Goal: Find contact information: Find contact information

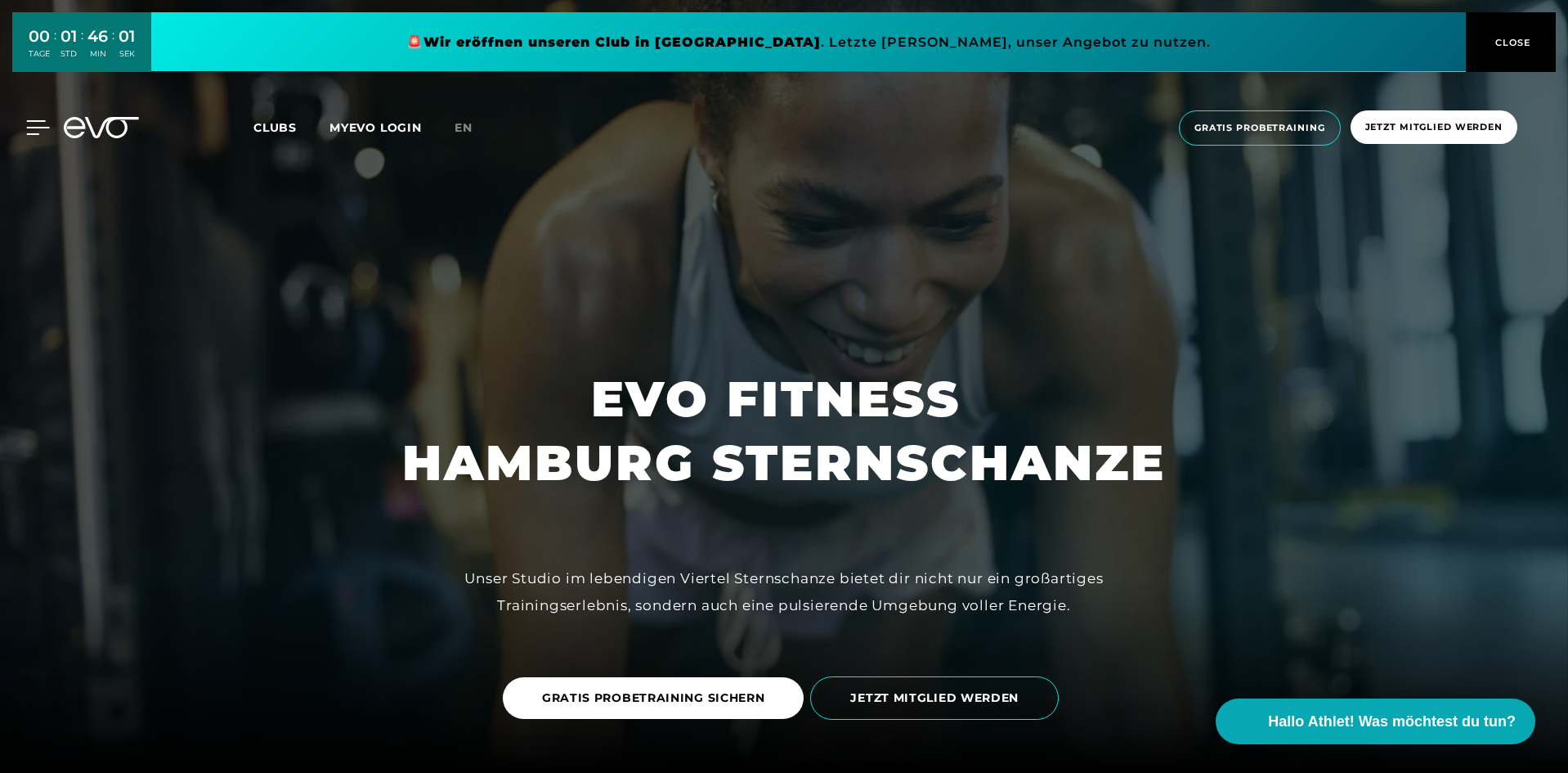
click at [36, 124] on icon at bounding box center [37, 127] width 24 height 14
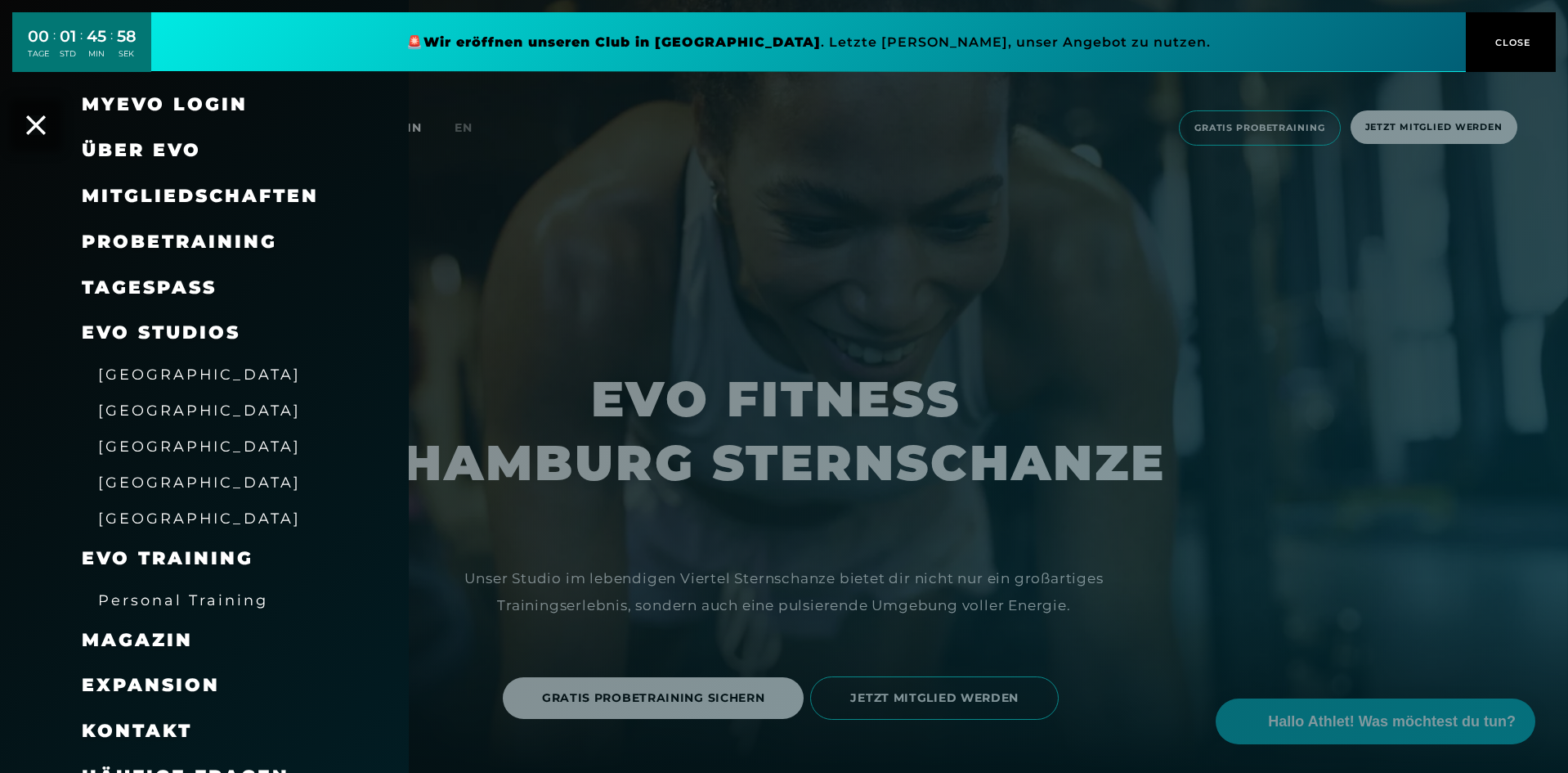
click at [140, 450] on span "[GEOGRAPHIC_DATA]" at bounding box center [199, 446] width 203 height 17
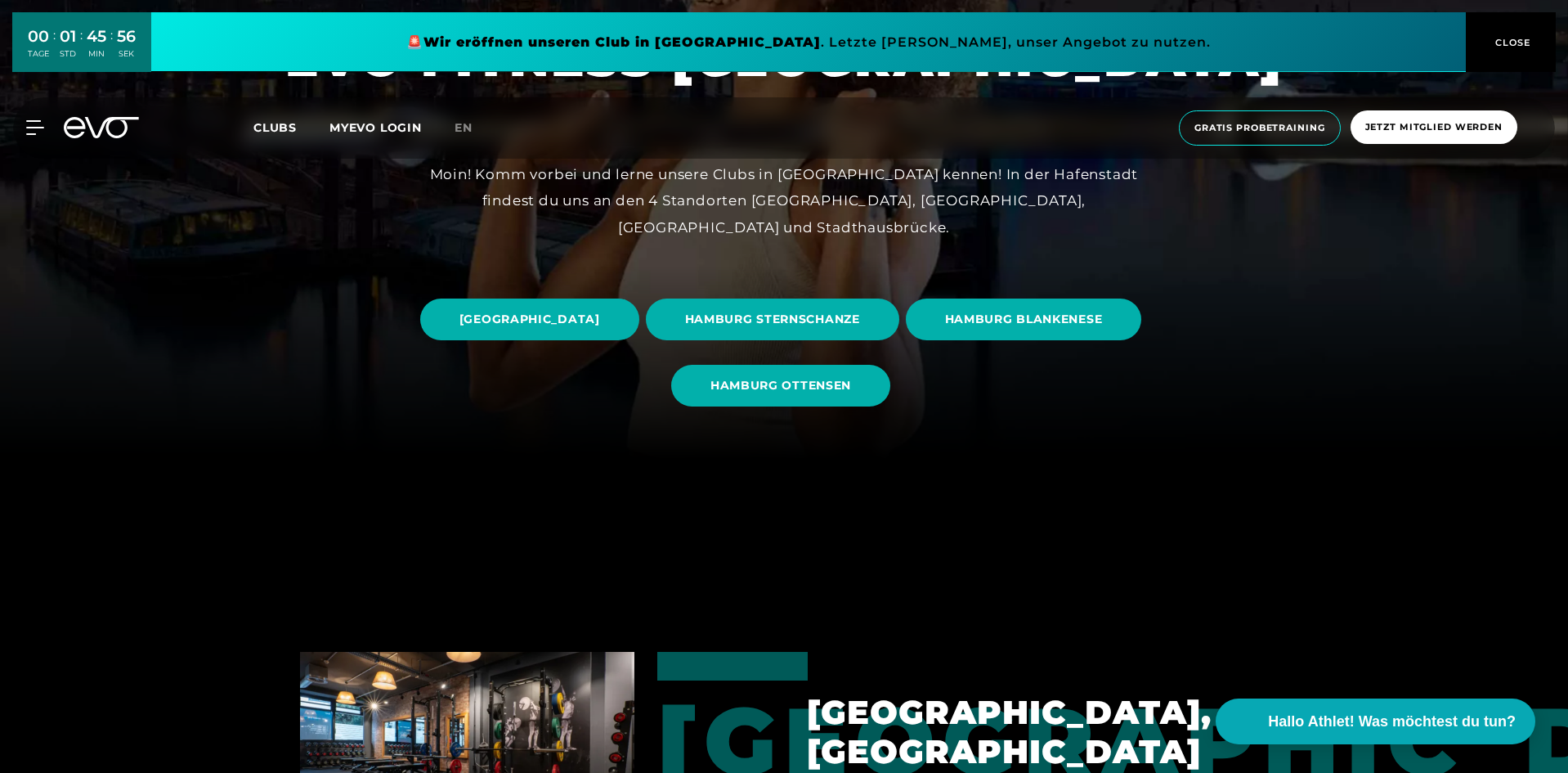
scroll to position [327, 0]
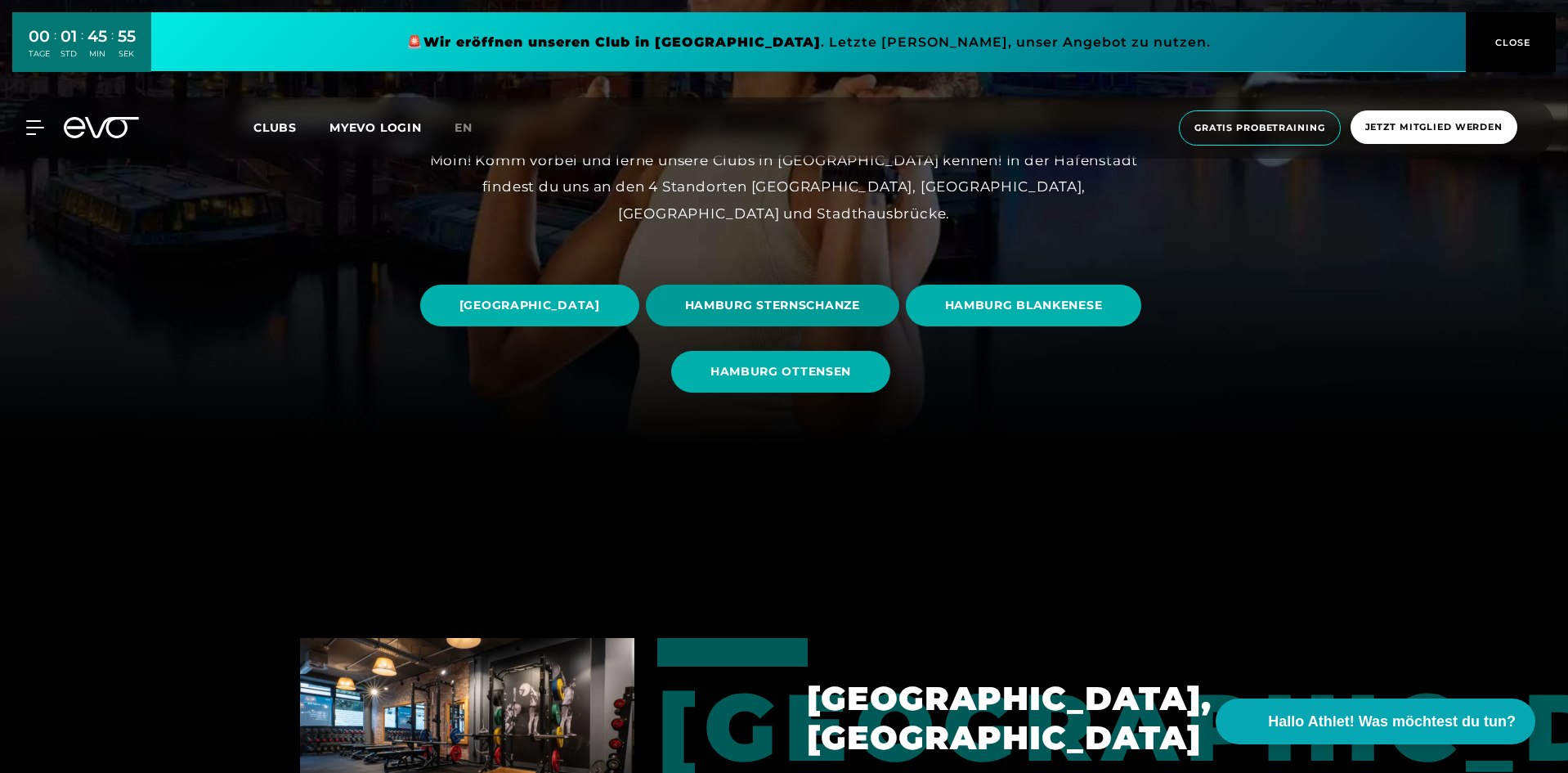
click at [860, 307] on span "HAMBURG STERNSCHANZE" at bounding box center [773, 305] width 175 height 17
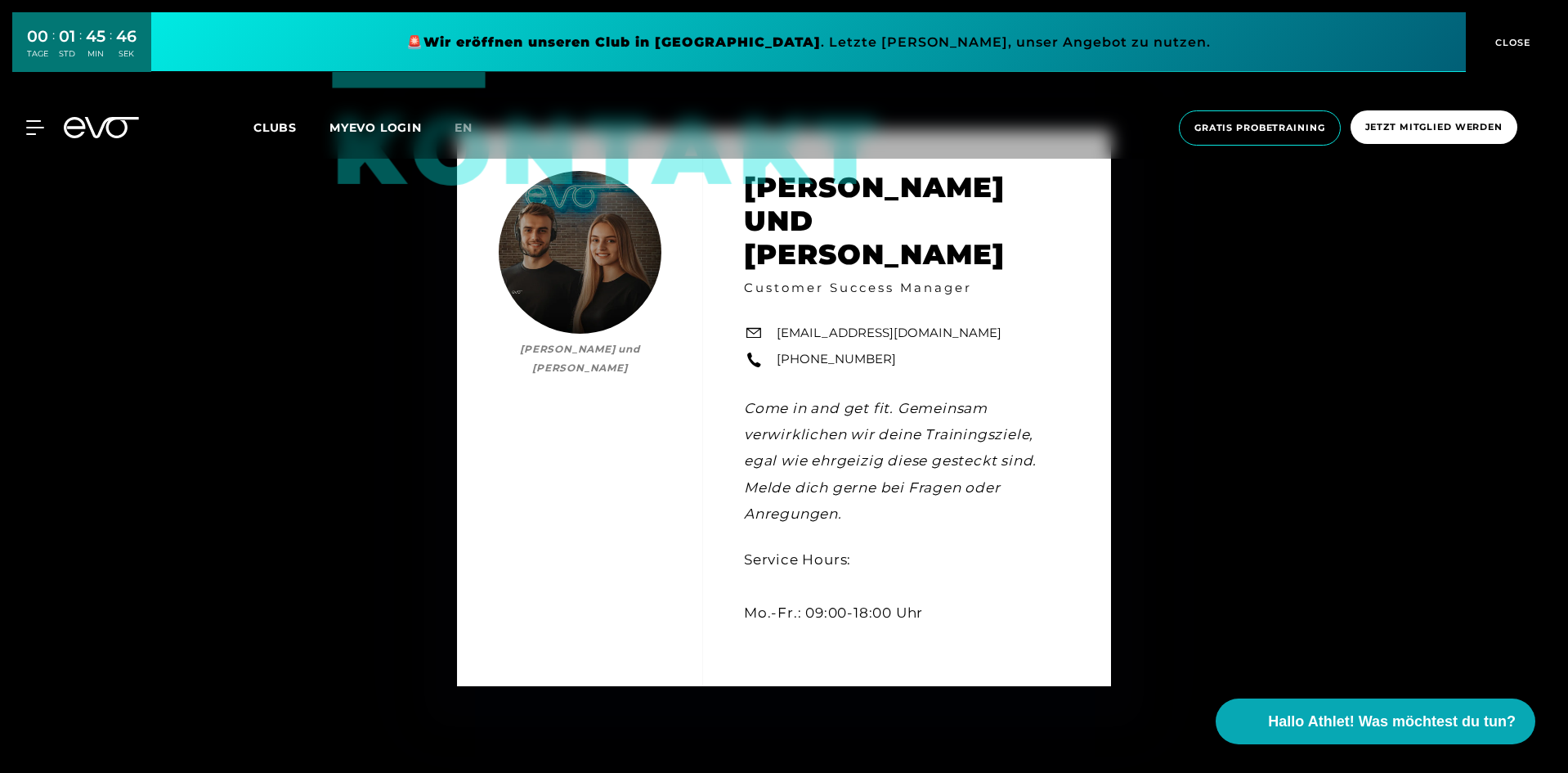
scroll to position [4826, 0]
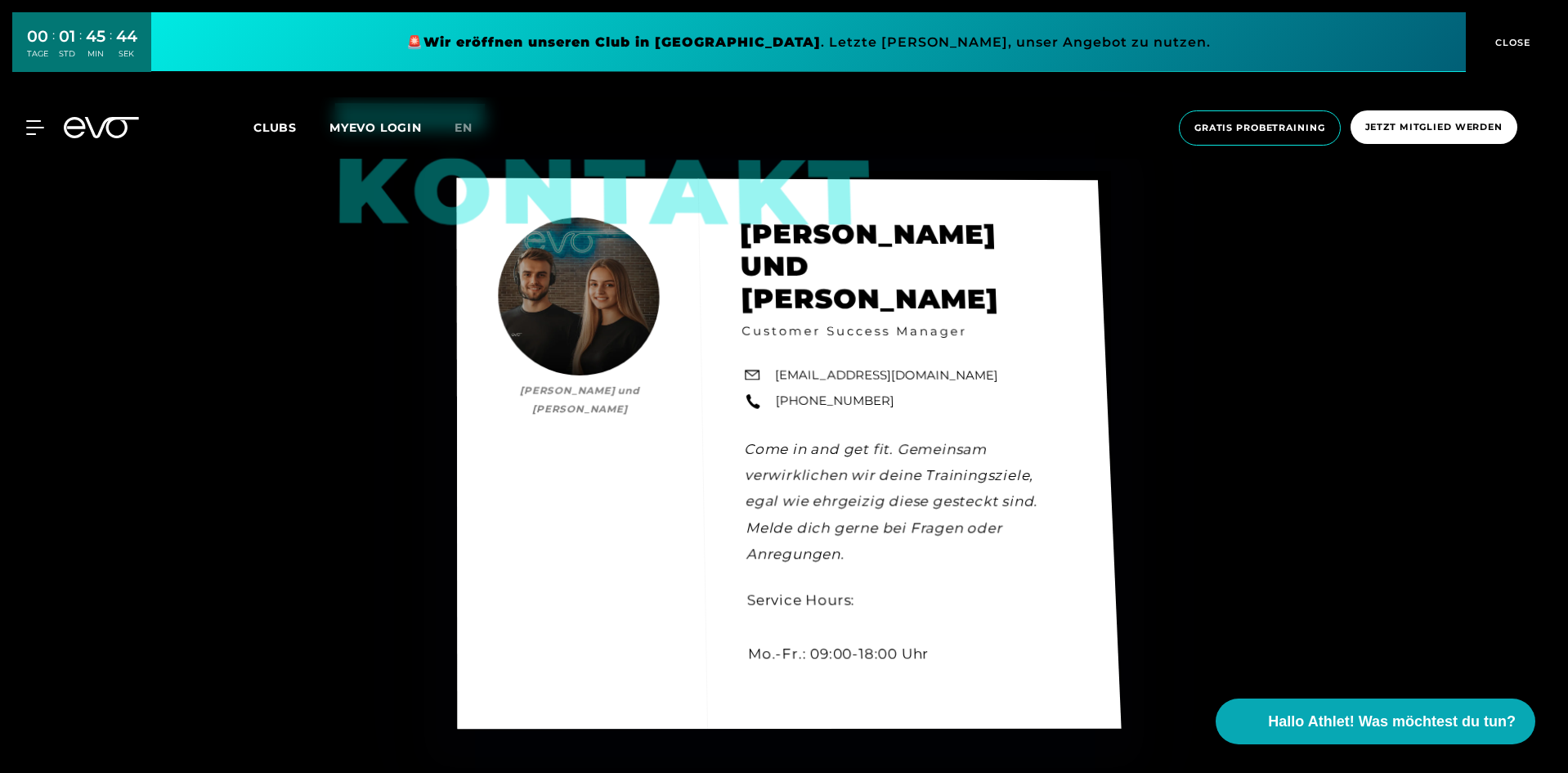
click at [775, 366] on link "[EMAIL_ADDRESS][DOMAIN_NAME]" at bounding box center [886, 376] width 223 height 19
